Goal: Task Accomplishment & Management: Complete application form

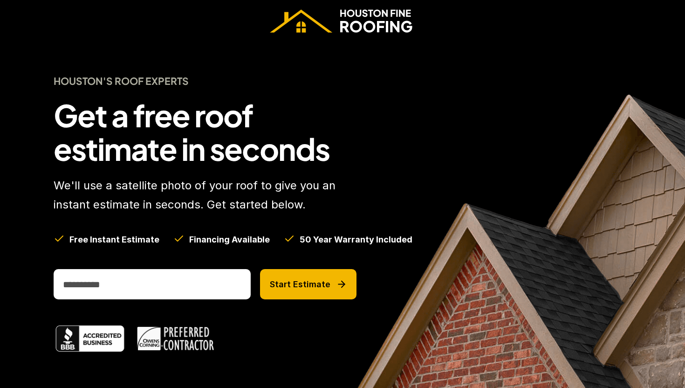
click at [391, 28] on img at bounding box center [342, 20] width 145 height 23
click at [312, 28] on img at bounding box center [342, 20] width 145 height 23
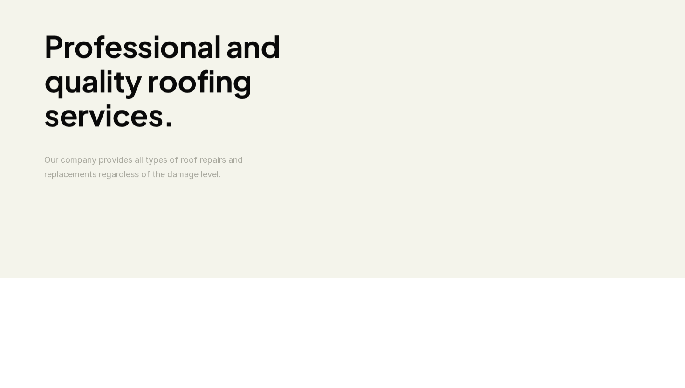
scroll to position [793, 0]
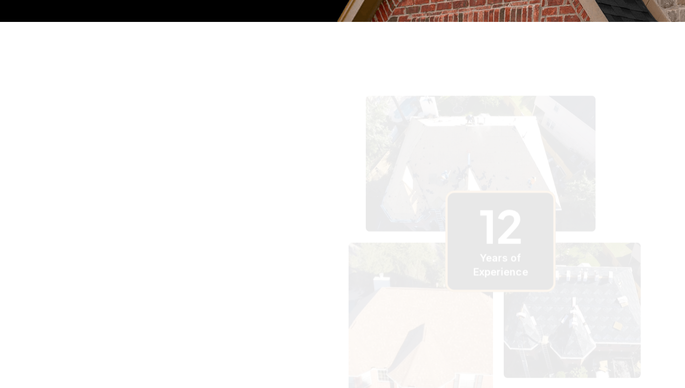
scroll to position [520, 0]
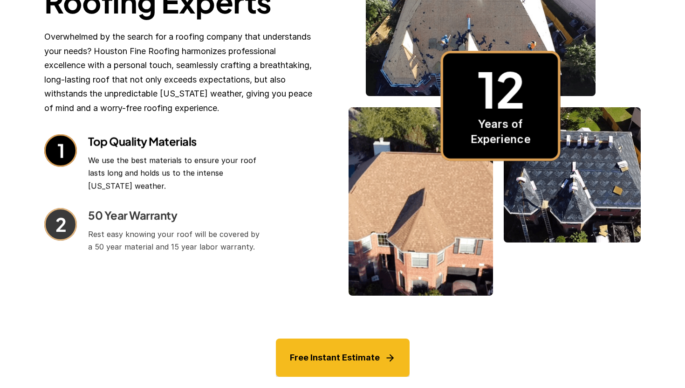
click at [351, 350] on link "Free Instant Estimate" at bounding box center [343, 357] width 134 height 39
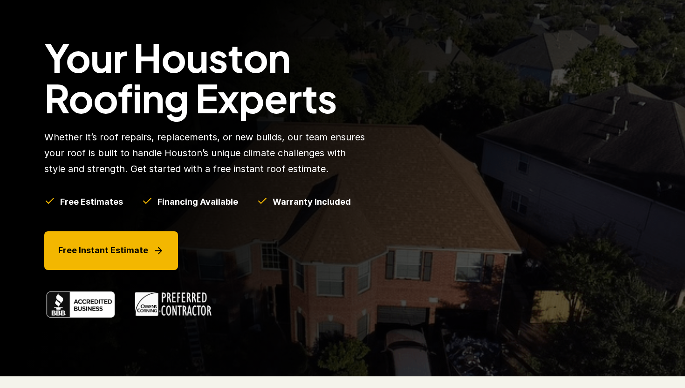
scroll to position [58, 0]
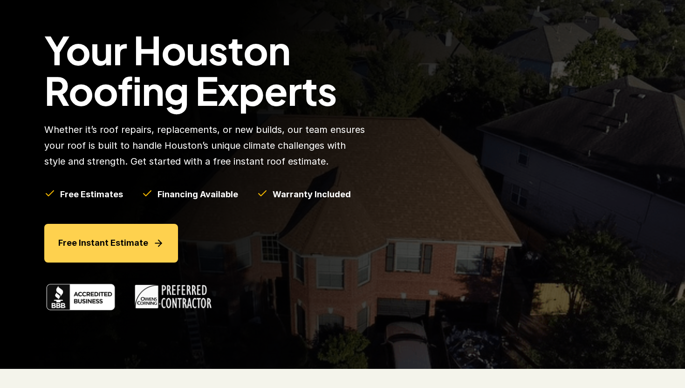
click at [142, 242] on p "Free Instant Estimate" at bounding box center [103, 243] width 90 height 14
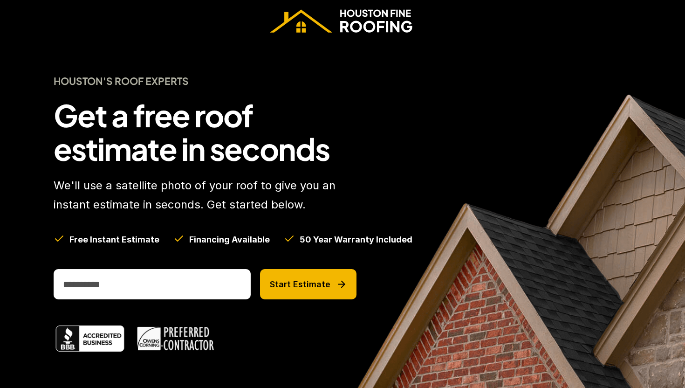
click at [167, 268] on div "Houston's Roof Experts Get a free roof estimate in seconds We'll use a satellit…" at bounding box center [342, 233] width 615 height 382
click at [164, 278] on input "email" at bounding box center [152, 284] width 197 height 30
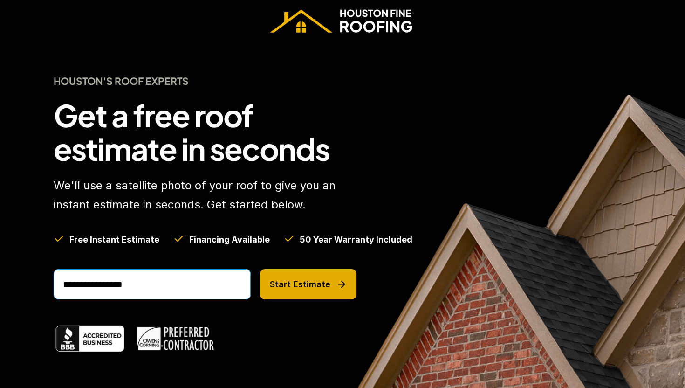
type input "**********"
click at [284, 296] on button "Start Estimate" at bounding box center [308, 284] width 96 height 30
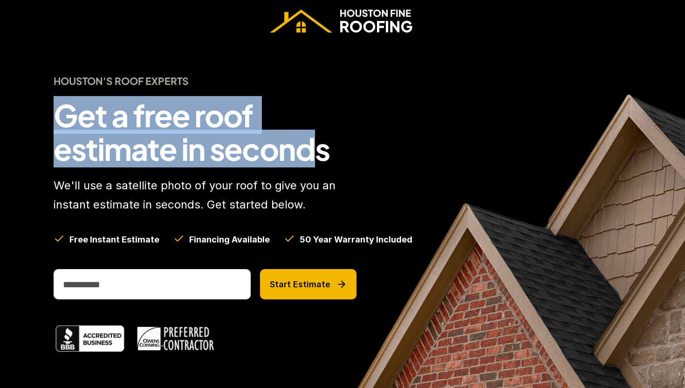
drag, startPoint x: 55, startPoint y: 121, endPoint x: 310, endPoint y: 162, distance: 258.1
click at [310, 162] on h1 "Get a free roof estimate in seconds" at bounding box center [205, 131] width 303 height 67
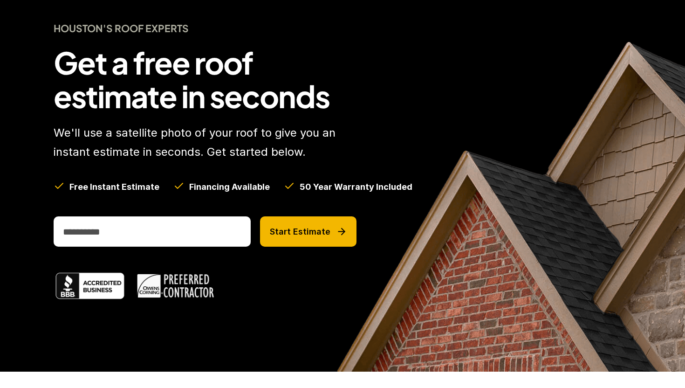
scroll to position [58, 0]
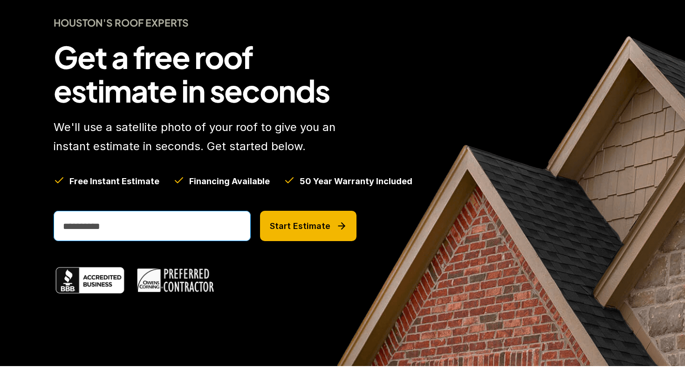
click at [73, 226] on input "email" at bounding box center [152, 226] width 197 height 30
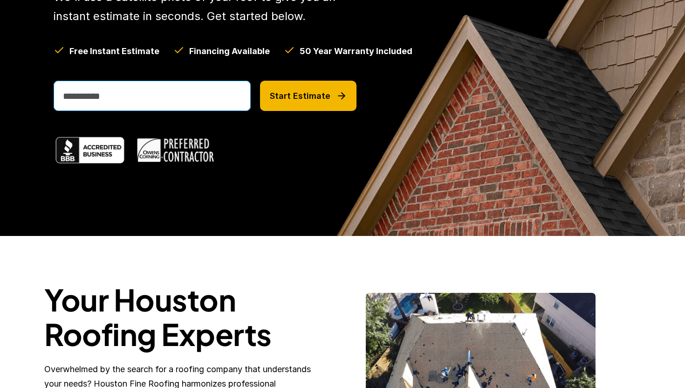
scroll to position [191, 0]
